Goal: Task Accomplishment & Management: Use online tool/utility

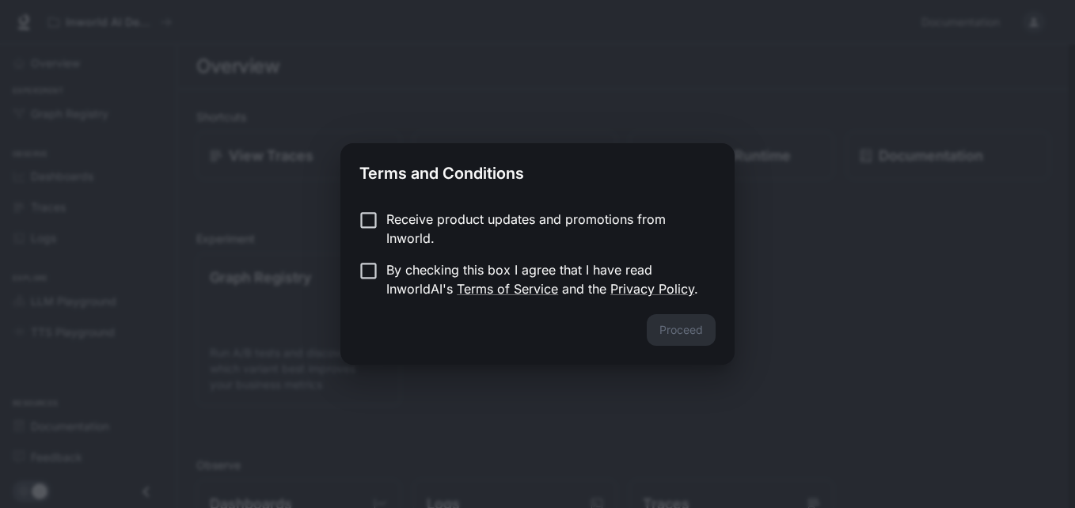
click at [406, 220] on p "Receive product updates and promotions from Inworld." at bounding box center [544, 229] width 317 height 38
click at [692, 322] on button "Proceed" at bounding box center [681, 330] width 69 height 32
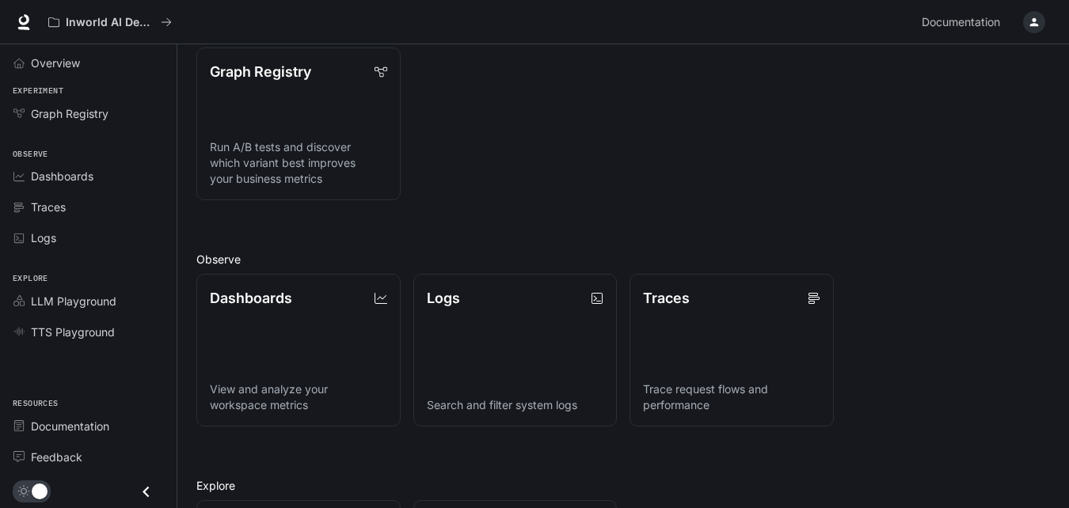
scroll to position [370, 0]
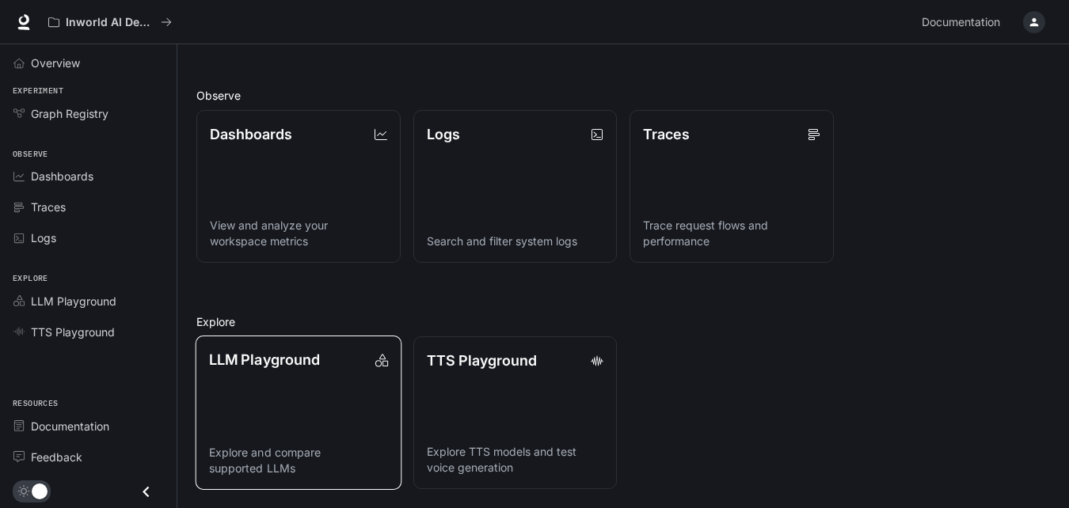
click at [377, 377] on link "LLM Playground Explore and compare supported LLMs" at bounding box center [299, 413] width 206 height 154
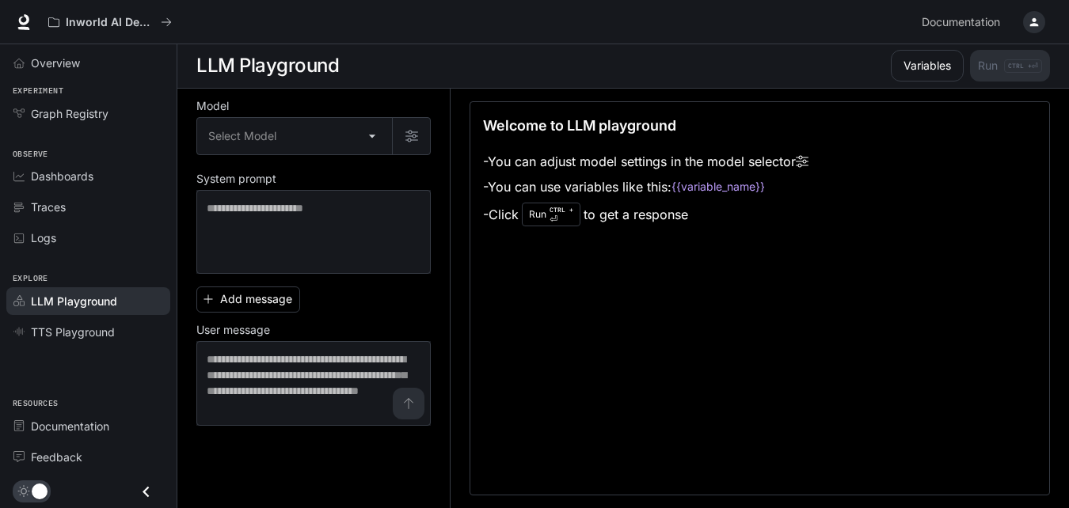
scroll to position [1, 0]
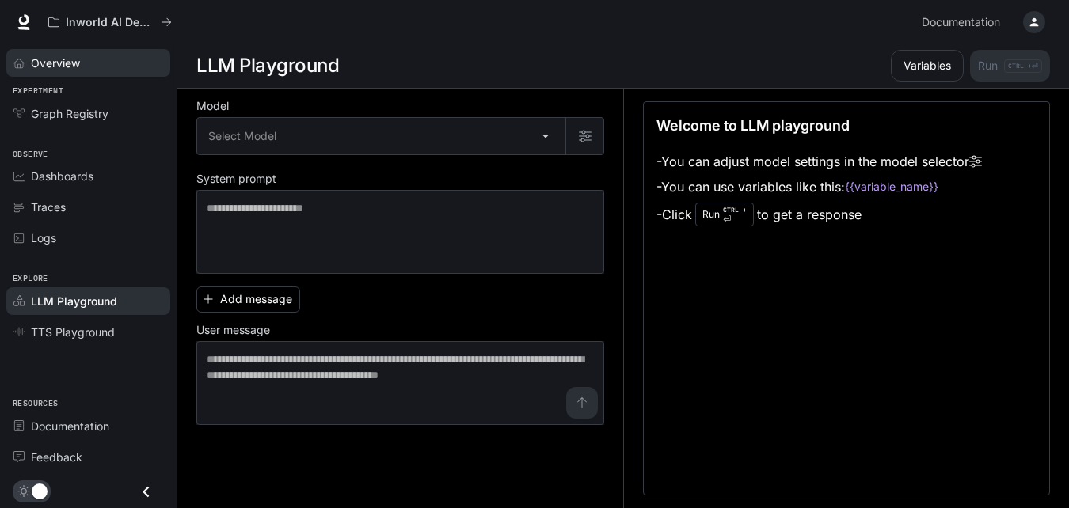
click at [82, 49] on link "Overview" at bounding box center [88, 63] width 164 height 28
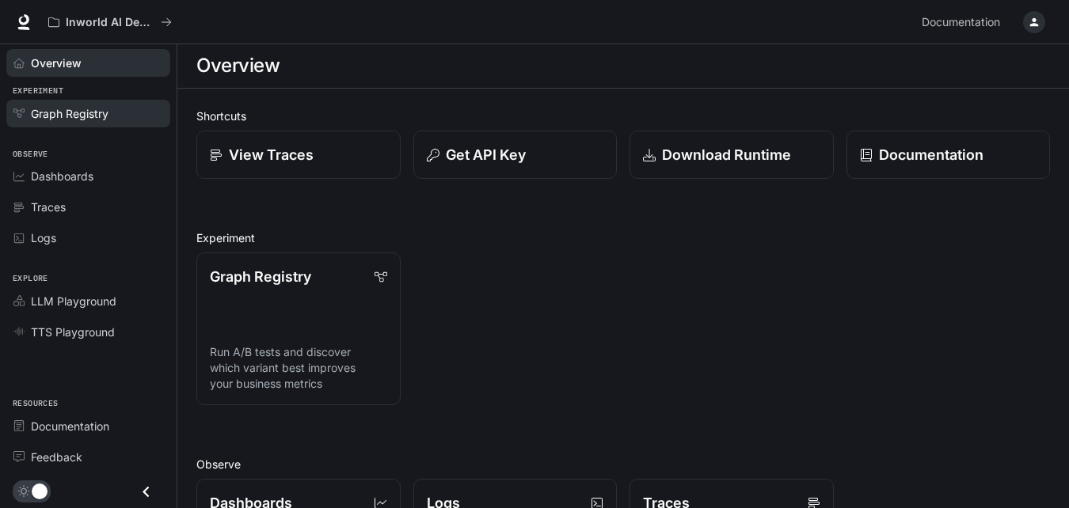
click at [106, 105] on span "Graph Registry" at bounding box center [70, 113] width 78 height 17
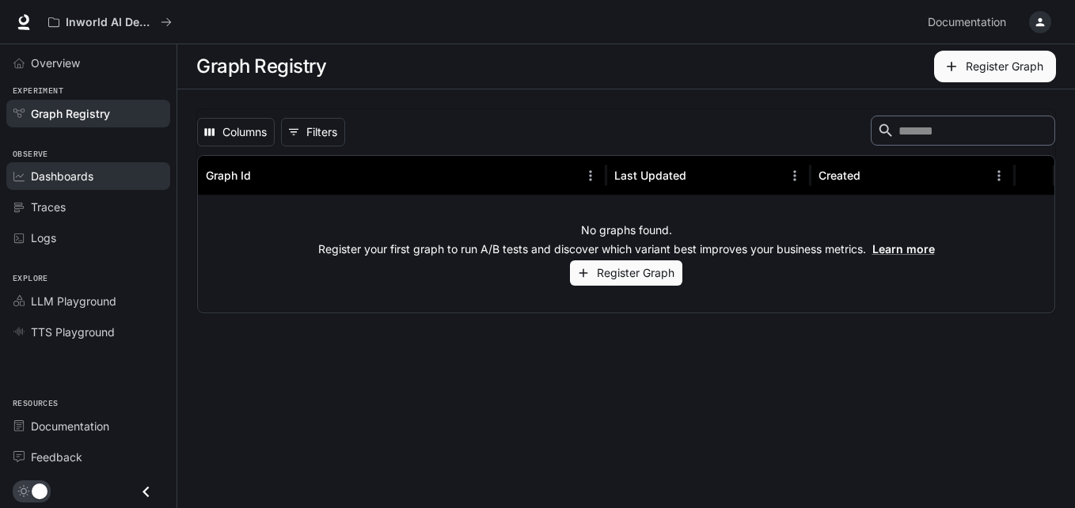
click at [112, 176] on div "Dashboards" at bounding box center [97, 176] width 132 height 17
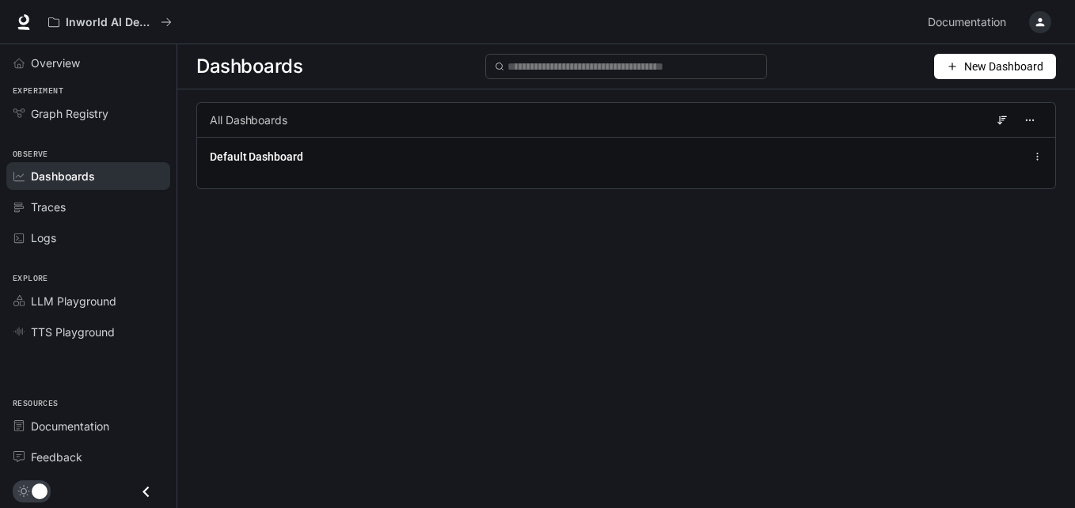
click at [967, 58] on span "New Dashboard" at bounding box center [1004, 66] width 79 height 17
click at [964, 100] on div "Create dashboard" at bounding box center [976, 100] width 131 height 17
